Goal: Navigation & Orientation: Find specific page/section

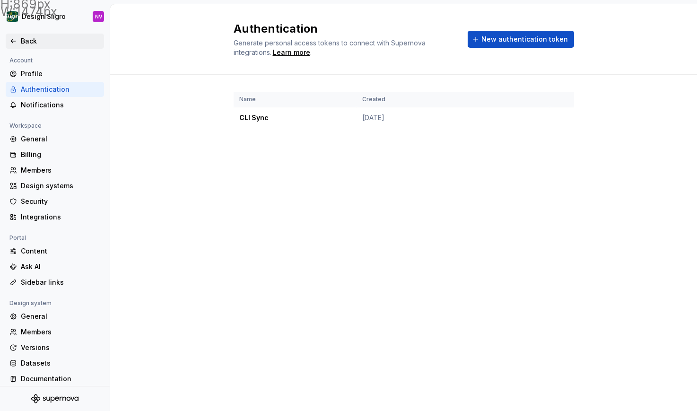
click at [39, 42] on div "Back" at bounding box center [60, 40] width 79 height 9
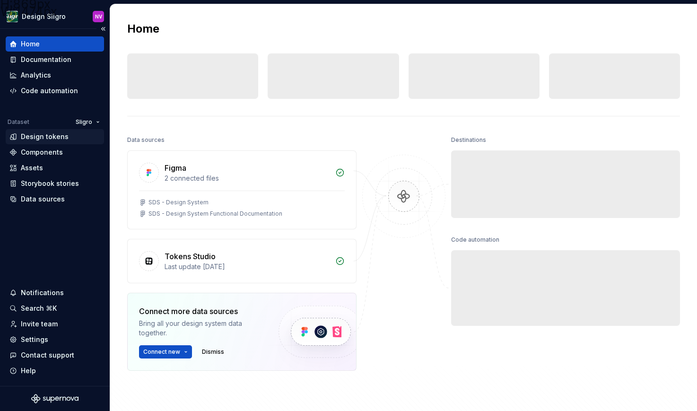
click at [49, 133] on div "Design tokens" at bounding box center [45, 136] width 48 height 9
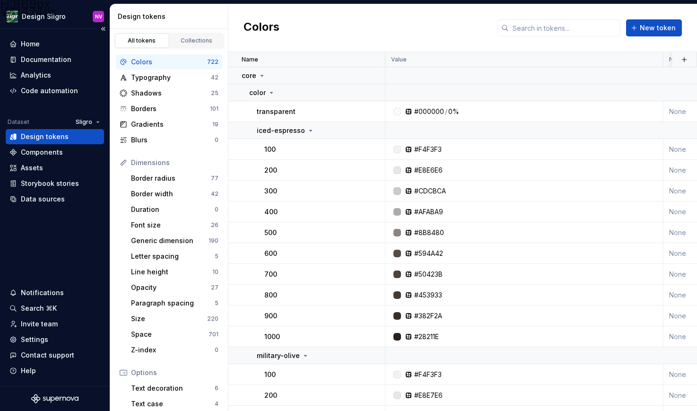
click at [58, 234] on div "Home Documentation Analytics Code automation Dataset Sligro Design tokens Compo…" at bounding box center [55, 207] width 110 height 357
click at [33, 47] on div "Home" at bounding box center [30, 43] width 19 height 9
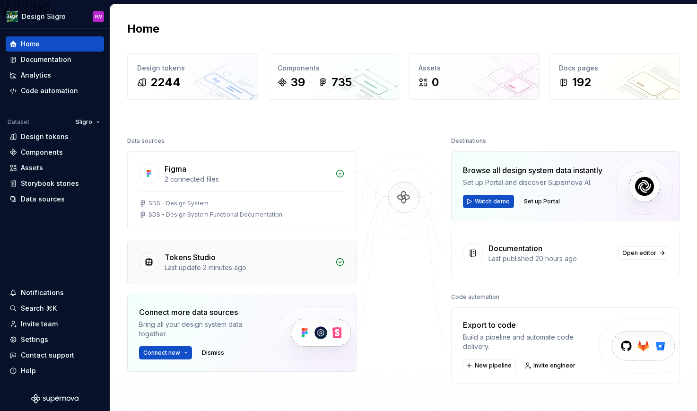
click at [221, 260] on div "Tokens Studio" at bounding box center [247, 257] width 165 height 11
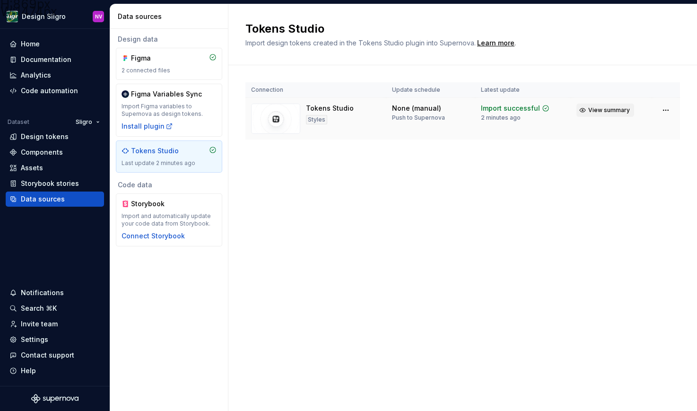
click at [604, 112] on span "View summary" at bounding box center [609, 110] width 42 height 8
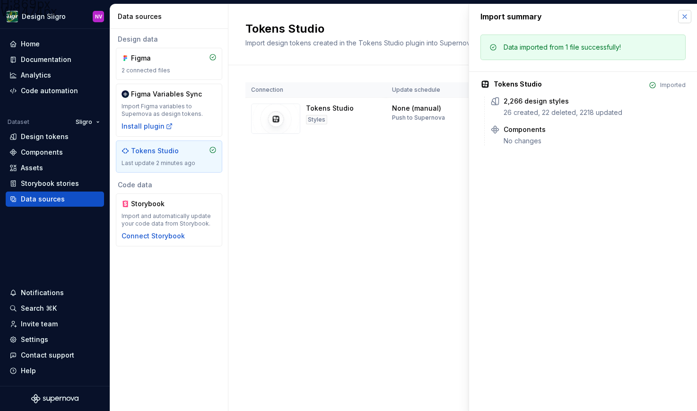
click at [681, 13] on button "button" at bounding box center [684, 16] width 13 height 13
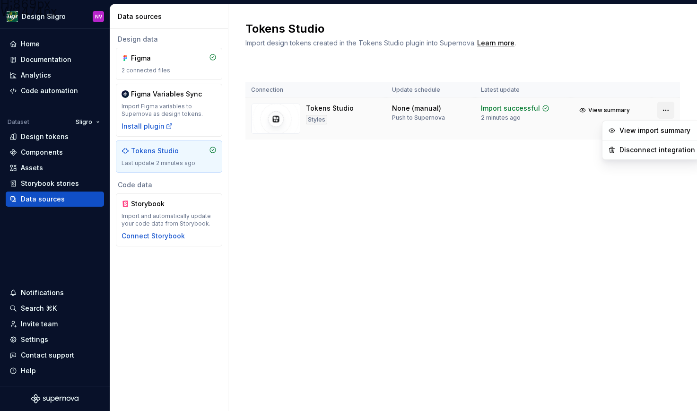
click at [662, 111] on html "H:869px W:1474px Design Sligro NV Home Documentation Analytics Code automation …" at bounding box center [348, 205] width 697 height 411
click at [379, 226] on html "H:869px W:1474px Design Sligro NV Home Documentation Analytics Code automation …" at bounding box center [348, 205] width 697 height 411
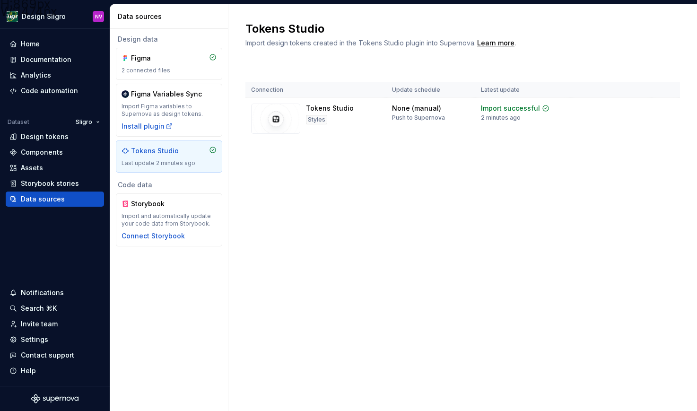
click at [144, 294] on div "Design data Figma 2 connected files Figma Variables Sync Import Figma variables…" at bounding box center [169, 220] width 118 height 382
click at [169, 310] on div "Design data Figma 2 connected files Figma Variables Sync Import Figma variables…" at bounding box center [169, 220] width 118 height 382
click at [122, 321] on div "Design data Figma 2 connected files Figma Variables Sync Import Figma variables…" at bounding box center [169, 220] width 118 height 382
